Goal: Information Seeking & Learning: Learn about a topic

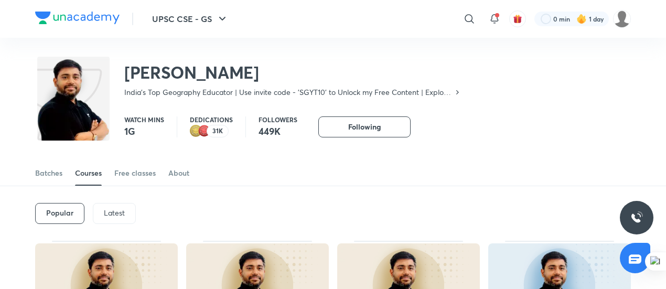
click at [109, 213] on p "Latest" at bounding box center [114, 213] width 21 height 8
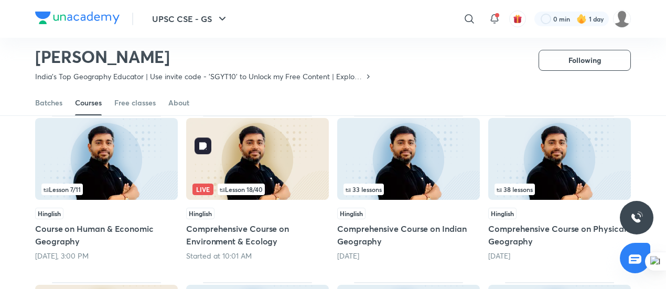
scroll to position [96, 0]
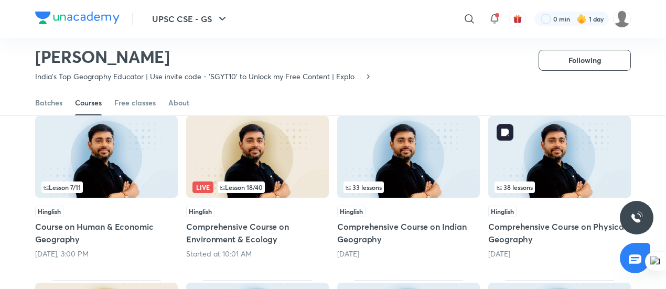
click at [557, 155] on img at bounding box center [559, 157] width 143 height 82
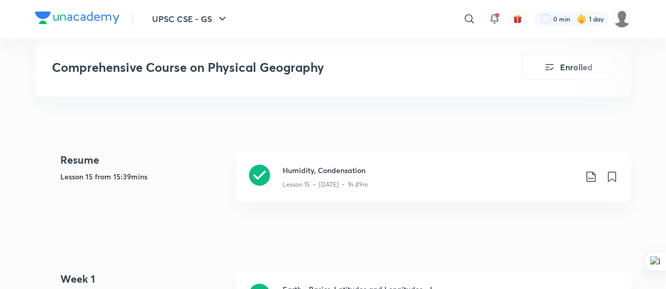
scroll to position [401, 0]
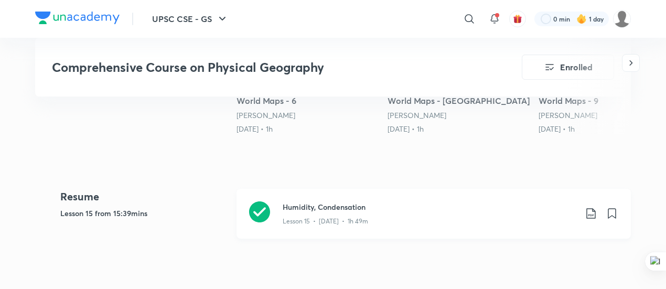
click at [267, 213] on icon at bounding box center [259, 211] width 21 height 21
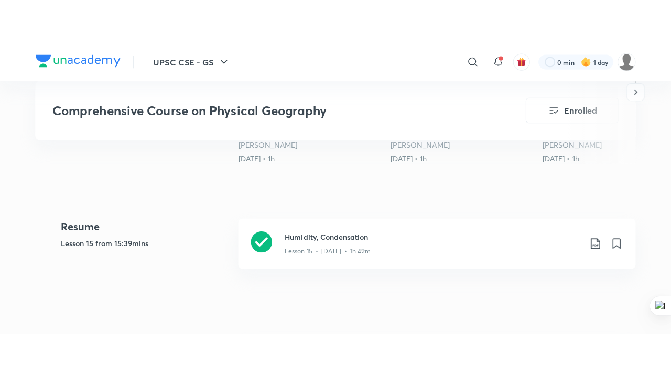
scroll to position [399, 0]
